Goal: Entertainment & Leisure: Consume media (video, audio)

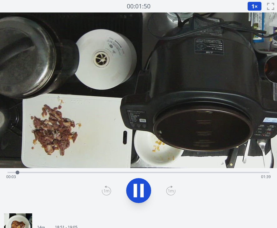
click at [53, 174] on div "Time elapsed: 00:03 Time remaining: 01:39" at bounding box center [138, 177] width 265 height 10
click at [77, 174] on div "Time elapsed: 00:18 Time remaining: 01:24" at bounding box center [138, 177] width 265 height 10
click at [120, 174] on div "Time elapsed: 00:27 Time remaining: 01:15" at bounding box center [138, 177] width 265 height 10
click at [156, 170] on div "Time elapsed: 00:44 Time remaining: 00:58" at bounding box center [138, 171] width 262 height 7
click at [179, 173] on div "Time elapsed: 00:59 Time remaining: 00:43" at bounding box center [138, 177] width 265 height 10
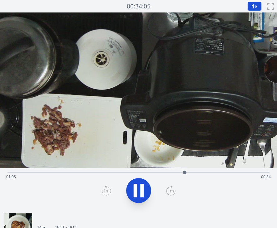
click at [103, 173] on div "Time elapsed: 01:08 Time remaining: 00:34" at bounding box center [138, 177] width 265 height 10
click at [136, 173] on div "Time elapsed: 00:42 Time remaining: 01:00" at bounding box center [138, 177] width 265 height 10
click at [175, 173] on div "Time elapsed: 00:50 Time remaining: 00:51" at bounding box center [138, 177] width 265 height 10
click at [194, 174] on div "Time elapsed: 01:05 Time remaining: 00:37" at bounding box center [138, 177] width 265 height 10
click at [216, 176] on div "Time elapsed: 01:13 Time remaining: 00:28" at bounding box center [138, 177] width 265 height 10
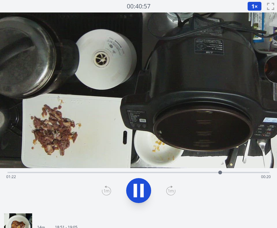
click at [237, 174] on div "Time elapsed: 01:22 Time remaining: 00:20" at bounding box center [138, 177] width 265 height 10
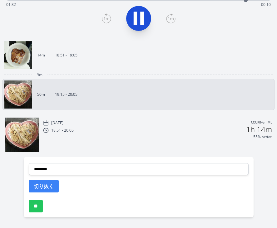
scroll to position [192, 0]
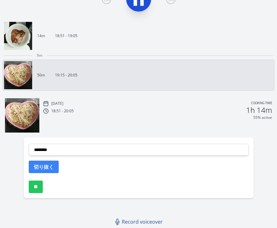
click at [24, 111] on img at bounding box center [22, 115] width 34 height 34
click at [19, 77] on img at bounding box center [18, 75] width 28 height 28
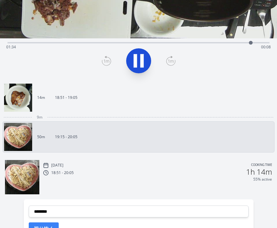
scroll to position [4, 0]
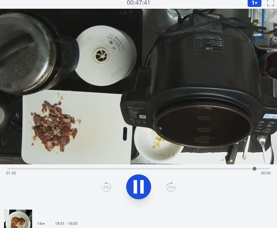
click at [12, 167] on div "Time elapsed: 01:36 Time remaining: 00:06" at bounding box center [138, 168] width 262 height 7
click at [8, 169] on div "Time elapsed: 00:04 Time remaining: 01:38" at bounding box center [138, 173] width 265 height 10
click at [26, 168] on div at bounding box center [22, 168] width 9 height 9
drag, startPoint x: 41, startPoint y: 169, endPoint x: 23, endPoint y: 169, distance: 17.8
click at [23, 169] on div at bounding box center [24, 169] width 4 height 4
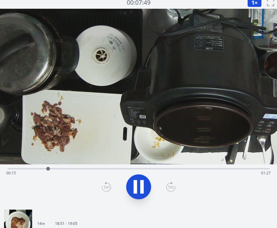
click at [134, 182] on icon at bounding box center [135, 187] width 3 height 13
click at [135, 182] on icon at bounding box center [139, 187] width 10 height 13
click at [65, 169] on div "Time elapsed: 00:17 Time remaining: 01:25" at bounding box center [138, 173] width 265 height 10
click at [139, 188] on icon at bounding box center [138, 186] width 17 height 17
drag, startPoint x: 72, startPoint y: 169, endPoint x: 3, endPoint y: 177, distance: 69.6
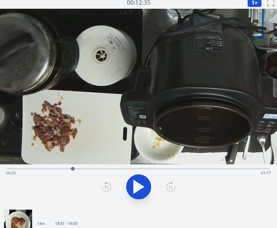
click at [3, 177] on div "Time elapsed: 00:25 Time remaining: 01:17" at bounding box center [138, 185] width 277 height 41
drag, startPoint x: 18, startPoint y: 169, endPoint x: 27, endPoint y: 169, distance: 8.4
click at [27, 169] on div at bounding box center [27, 169] width 4 height 4
drag, startPoint x: 34, startPoint y: 169, endPoint x: 72, endPoint y: 170, distance: 38.2
click at [72, 170] on div at bounding box center [72, 169] width 4 height 4
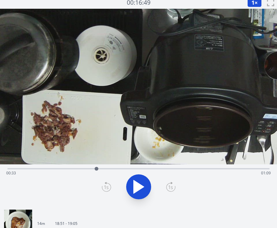
drag, startPoint x: 75, startPoint y: 170, endPoint x: 97, endPoint y: 170, distance: 22.2
click at [97, 170] on div at bounding box center [97, 169] width 4 height 4
click at [143, 184] on icon at bounding box center [141, 187] width 3 height 13
click at [142, 187] on icon at bounding box center [141, 187] width 3 height 13
drag, startPoint x: 106, startPoint y: 169, endPoint x: 149, endPoint y: 166, distance: 43.3
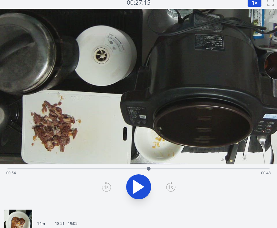
click at [149, 166] on div at bounding box center [148, 168] width 9 height 9
click at [143, 182] on icon at bounding box center [141, 187] width 3 height 13
drag, startPoint x: 193, startPoint y: 168, endPoint x: 241, endPoint y: 172, distance: 48.7
click at [241, 172] on div at bounding box center [241, 168] width 9 height 9
drag, startPoint x: 241, startPoint y: 172, endPoint x: 267, endPoint y: 172, distance: 25.3
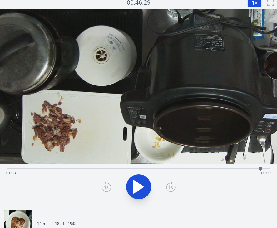
click at [265, 172] on div at bounding box center [260, 168] width 9 height 9
drag, startPoint x: 268, startPoint y: 169, endPoint x: 264, endPoint y: 184, distance: 15.1
click at [264, 184] on div "Time elapsed: 01:34 Time remaining: 00:08" at bounding box center [138, 185] width 277 height 41
click at [265, 171] on div at bounding box center [264, 168] width 9 height 9
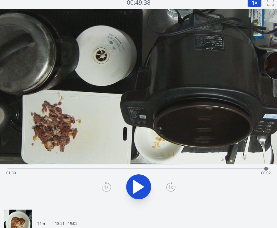
drag, startPoint x: 265, startPoint y: 170, endPoint x: 271, endPoint y: 170, distance: 6.6
click at [268, 170] on div at bounding box center [266, 169] width 4 height 4
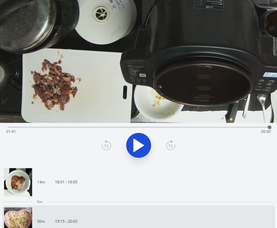
scroll to position [95, 0]
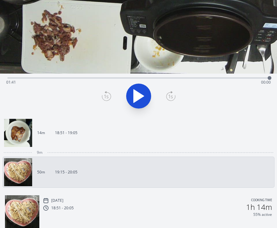
click at [16, 133] on img at bounding box center [18, 133] width 28 height 28
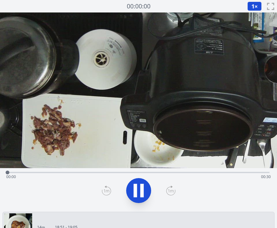
click at [56, 173] on div "Time elapsed: 00:00 Time remaining: 00:30" at bounding box center [138, 177] width 265 height 10
click at [140, 172] on div "Time elapsed: 00:05 Time remaining: 00:25" at bounding box center [138, 171] width 262 height 7
drag, startPoint x: 159, startPoint y: 172, endPoint x: 204, endPoint y: 175, distance: 44.8
click at [198, 175] on div at bounding box center [193, 172] width 9 height 9
drag, startPoint x: 210, startPoint y: 173, endPoint x: 244, endPoint y: 173, distance: 34.7
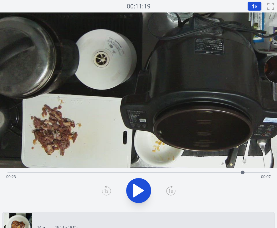
click at [244, 173] on div at bounding box center [242, 172] width 9 height 9
drag, startPoint x: 247, startPoint y: 174, endPoint x: 253, endPoint y: 174, distance: 6.2
click at [253, 173] on div "Time elapsed: 00:28 Time remaining: 00:02" at bounding box center [138, 172] width 262 height 1
click at [137, 191] on icon at bounding box center [138, 190] width 17 height 17
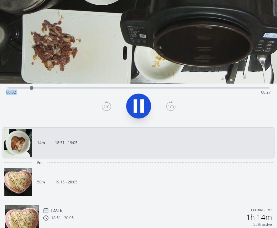
scroll to position [102, 0]
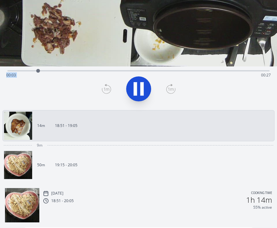
click at [23, 157] on img at bounding box center [18, 165] width 28 height 28
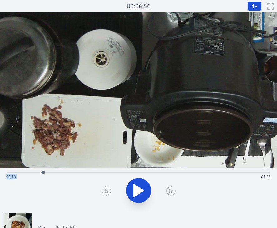
drag, startPoint x: 12, startPoint y: 172, endPoint x: 43, endPoint y: 174, distance: 30.3
click at [43, 174] on div at bounding box center [43, 173] width 4 height 4
click at [51, 188] on div at bounding box center [139, 191] width 270 height 30
drag, startPoint x: 46, startPoint y: 172, endPoint x: 68, endPoint y: 177, distance: 22.9
click at [68, 177] on div at bounding box center [68, 172] width 9 height 9
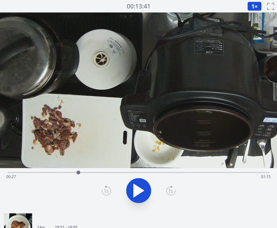
click at [78, 172] on div at bounding box center [79, 173] width 4 height 4
click at [141, 182] on icon at bounding box center [138, 190] width 17 height 17
drag, startPoint x: 84, startPoint y: 171, endPoint x: 103, endPoint y: 171, distance: 18.7
click at [103, 171] on div at bounding box center [102, 172] width 9 height 9
drag, startPoint x: 103, startPoint y: 172, endPoint x: 174, endPoint y: 173, distance: 71.6
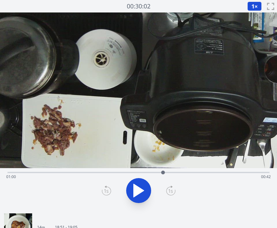
click at [165, 173] on div at bounding box center [163, 173] width 4 height 4
drag, startPoint x: 174, startPoint y: 173, endPoint x: 219, endPoint y: 174, distance: 45.3
click at [214, 174] on div at bounding box center [213, 173] width 4 height 4
drag, startPoint x: 218, startPoint y: 173, endPoint x: 60, endPoint y: 180, distance: 158.9
click at [60, 173] on div "Time elapsed: 00:21 Time remaining: 01:21" at bounding box center [138, 172] width 262 height 1
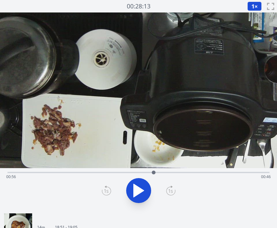
drag, startPoint x: 60, startPoint y: 172, endPoint x: 154, endPoint y: 169, distance: 93.5
click at [154, 169] on div at bounding box center [153, 172] width 9 height 9
drag, startPoint x: 153, startPoint y: 173, endPoint x: 74, endPoint y: 174, distance: 79.4
click at [74, 174] on div at bounding box center [75, 173] width 4 height 4
drag, startPoint x: 74, startPoint y: 174, endPoint x: 185, endPoint y: 160, distance: 112.2
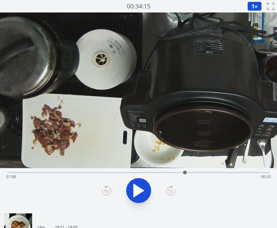
click at [185, 160] on div "Time elapsed: 01:08 Time remaining: 00:33" at bounding box center [138, 110] width 277 height 197
drag, startPoint x: 186, startPoint y: 172, endPoint x: 206, endPoint y: 170, distance: 20.7
click at [206, 170] on div at bounding box center [206, 172] width 9 height 9
drag, startPoint x: 206, startPoint y: 172, endPoint x: 237, endPoint y: 173, distance: 31.6
click at [237, 173] on div at bounding box center [238, 173] width 4 height 4
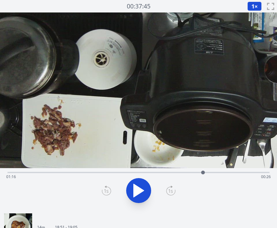
drag, startPoint x: 237, startPoint y: 173, endPoint x: 203, endPoint y: 177, distance: 34.7
click at [203, 177] on div at bounding box center [202, 172] width 9 height 9
drag, startPoint x: 203, startPoint y: 172, endPoint x: 128, endPoint y: 170, distance: 74.4
click at [128, 170] on div at bounding box center [128, 172] width 9 height 9
drag, startPoint x: 128, startPoint y: 173, endPoint x: 80, endPoint y: 173, distance: 48.1
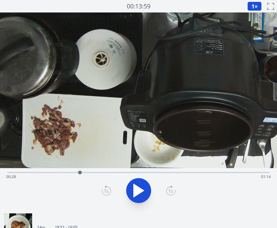
click at [80, 174] on div at bounding box center [80, 173] width 4 height 4
drag, startPoint x: 79, startPoint y: 172, endPoint x: 38, endPoint y: 176, distance: 41.4
click at [38, 176] on div at bounding box center [37, 172] width 9 height 9
drag, startPoint x: 38, startPoint y: 173, endPoint x: 33, endPoint y: 176, distance: 5.2
click at [33, 176] on div at bounding box center [33, 172] width 9 height 9
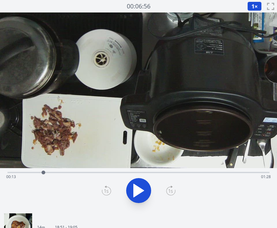
drag, startPoint x: 34, startPoint y: 174, endPoint x: 43, endPoint y: 174, distance: 9.4
click at [43, 174] on div at bounding box center [44, 173] width 4 height 4
drag, startPoint x: 42, startPoint y: 172, endPoint x: 51, endPoint y: 172, distance: 8.8
click at [51, 172] on div at bounding box center [50, 173] width 4 height 4
drag, startPoint x: 50, startPoint y: 174, endPoint x: 55, endPoint y: 177, distance: 5.6
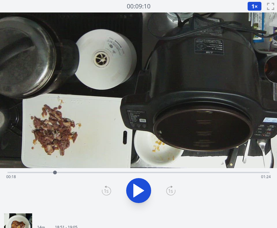
click at [55, 177] on div at bounding box center [54, 172] width 9 height 9
drag, startPoint x: 54, startPoint y: 173, endPoint x: 234, endPoint y: 173, distance: 179.7
click at [234, 173] on div at bounding box center [234, 173] width 4 height 4
drag, startPoint x: 233, startPoint y: 173, endPoint x: 194, endPoint y: 175, distance: 39.7
click at [194, 175] on div at bounding box center [193, 172] width 9 height 9
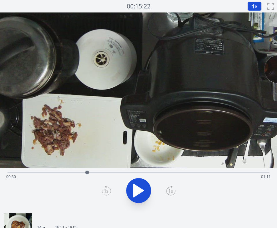
drag, startPoint x: 193, startPoint y: 173, endPoint x: 88, endPoint y: 174, distance: 105.0
click at [88, 174] on div at bounding box center [87, 173] width 4 height 4
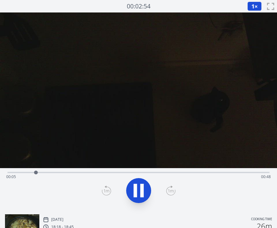
click at [86, 173] on div "Time elapsed: 00:05 Time remaining: 00:48" at bounding box center [138, 177] width 265 height 10
click at [134, 187] on icon at bounding box center [135, 190] width 3 height 13
click at [139, 186] on icon at bounding box center [138, 190] width 17 height 17
click at [143, 197] on icon at bounding box center [141, 190] width 3 height 13
drag, startPoint x: 112, startPoint y: 172, endPoint x: 198, endPoint y: 170, distance: 86.3
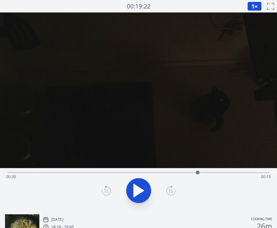
click at [198, 170] on div at bounding box center [197, 172] width 9 height 9
click at [138, 189] on icon at bounding box center [138, 190] width 17 height 17
click at [134, 192] on icon at bounding box center [139, 190] width 10 height 13
drag, startPoint x: 211, startPoint y: 172, endPoint x: 251, endPoint y: 173, distance: 40.0
click at [251, 173] on div at bounding box center [249, 173] width 4 height 4
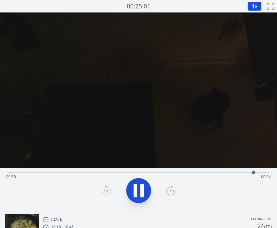
click at [142, 189] on icon at bounding box center [141, 190] width 3 height 13
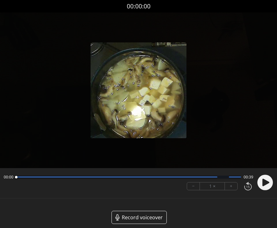
click at [264, 178] on circle at bounding box center [265, 183] width 16 height 16
click at [233, 178] on div at bounding box center [128, 177] width 225 height 3
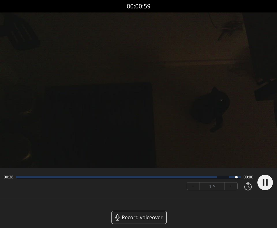
click at [269, 182] on circle at bounding box center [265, 183] width 16 height 16
